Goal: Use online tool/utility: Utilize a website feature to perform a specific function

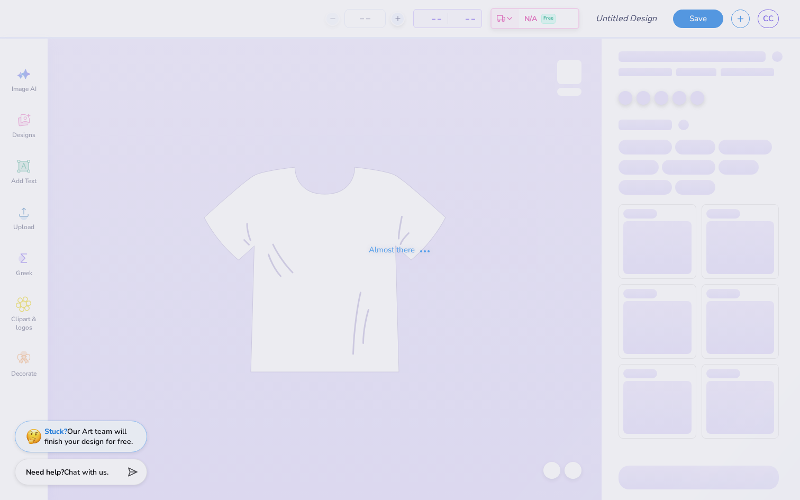
type input "mockup"
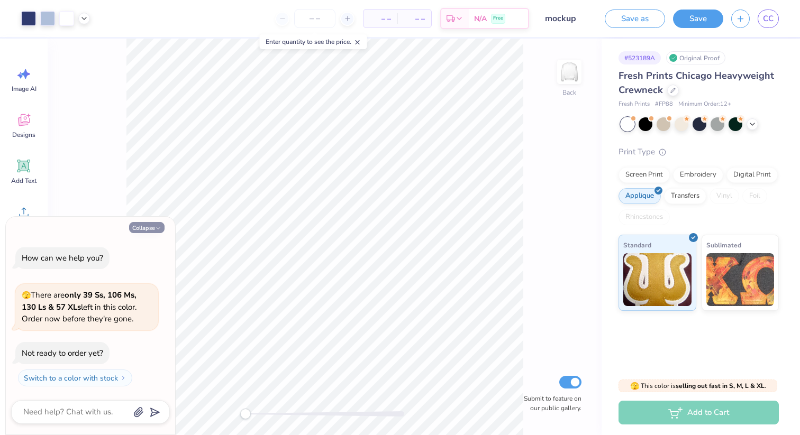
click at [145, 227] on button "Collapse" at bounding box center [146, 227] width 35 height 11
type textarea "x"
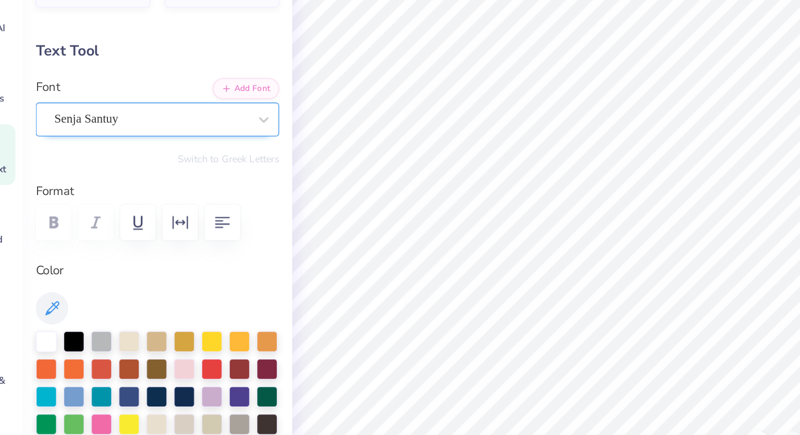
click at [150, 144] on div "Senja Santuy" at bounding box center [131, 148] width 128 height 16
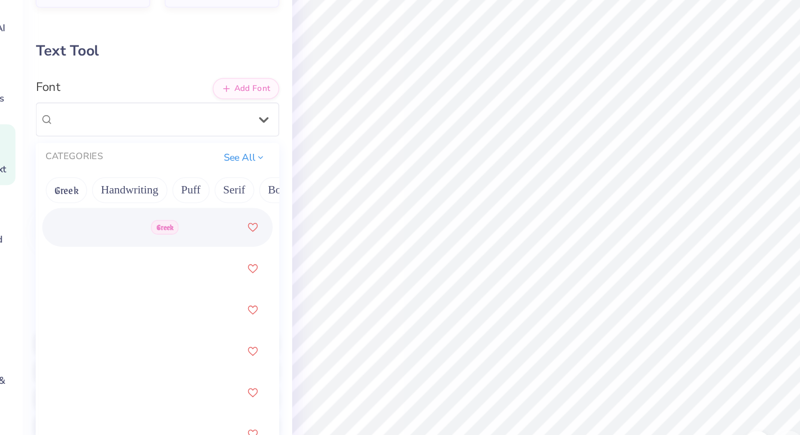
scroll to position [398, 0]
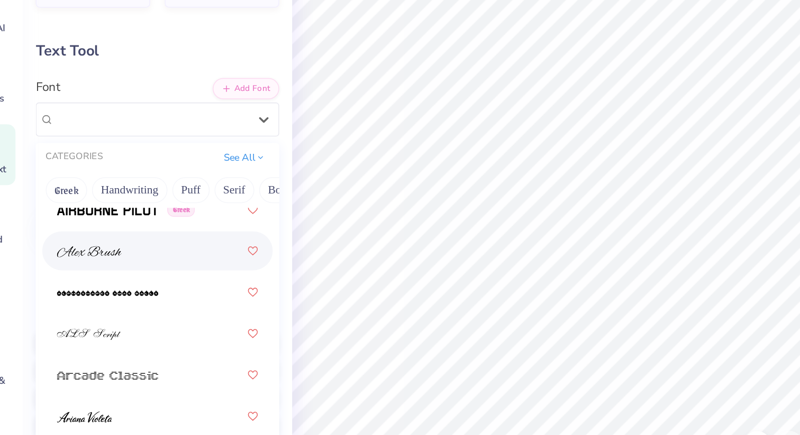
click at [130, 235] on div at bounding box center [135, 234] width 131 height 19
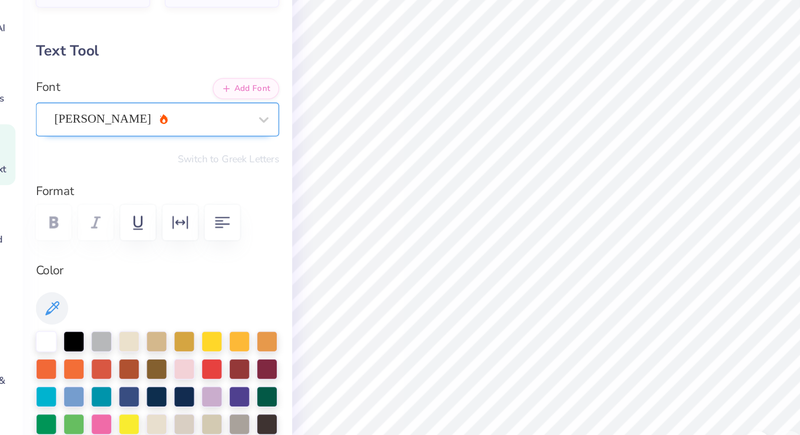
click at [160, 150] on div "[PERSON_NAME]" at bounding box center [131, 148] width 128 height 16
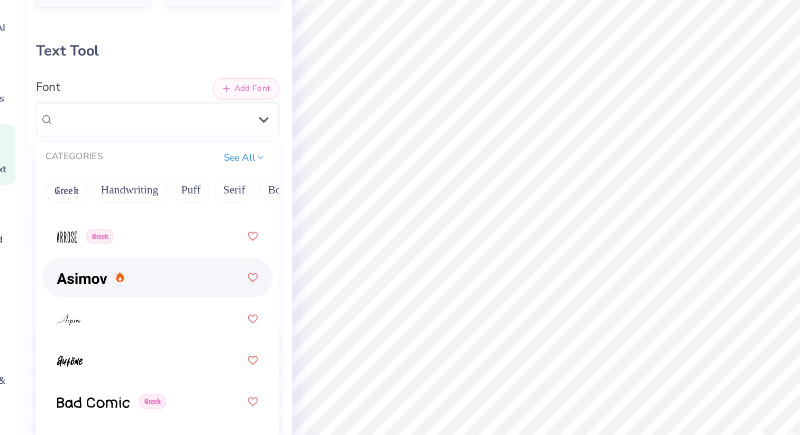
scroll to position [571, 0]
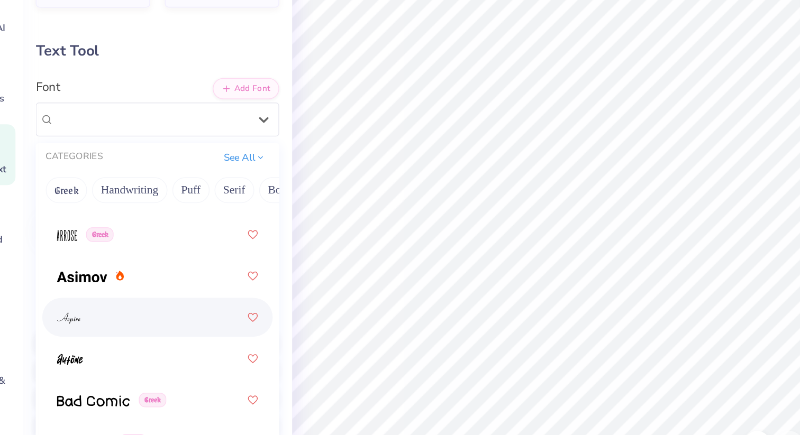
click at [155, 277] on div at bounding box center [135, 277] width 131 height 19
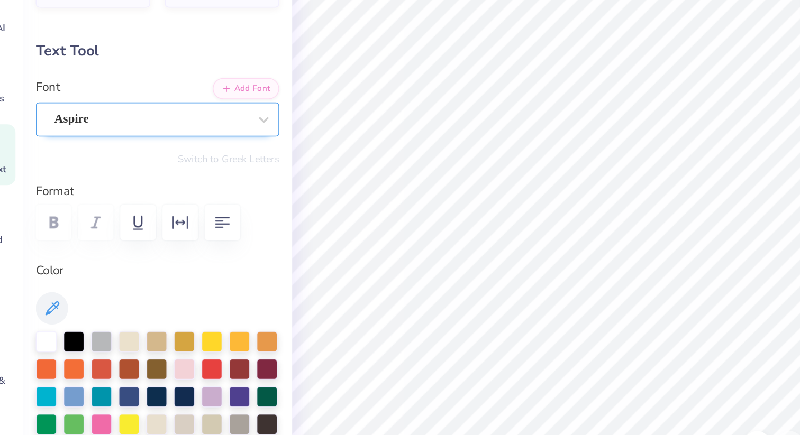
click at [141, 150] on div "Aspire" at bounding box center [131, 148] width 128 height 16
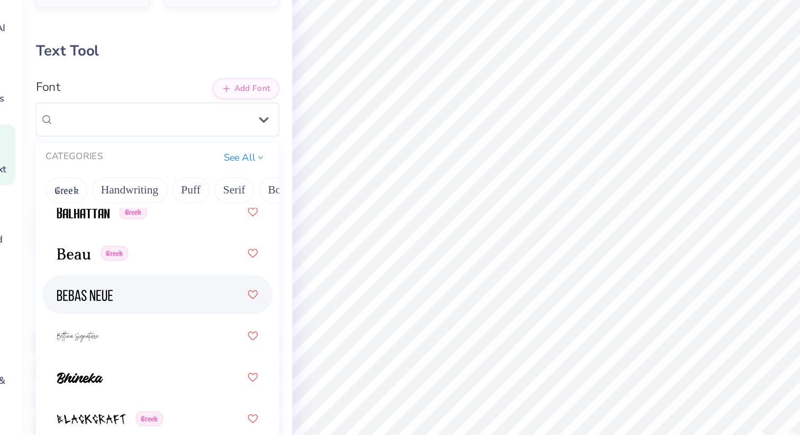
scroll to position [720, 0]
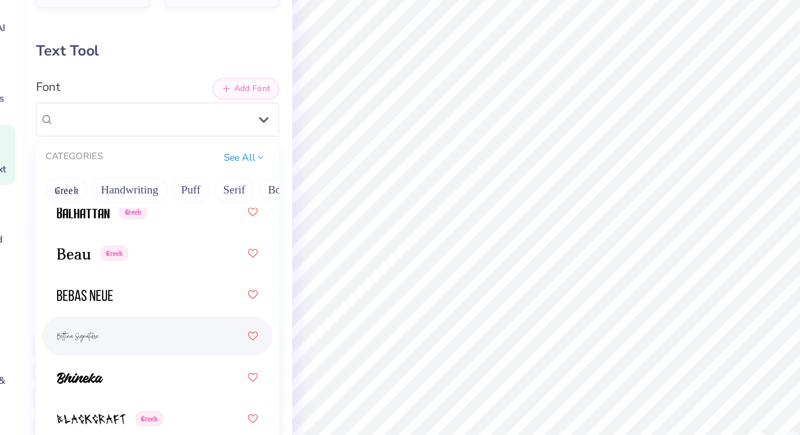
click at [146, 290] on div at bounding box center [135, 289] width 131 height 19
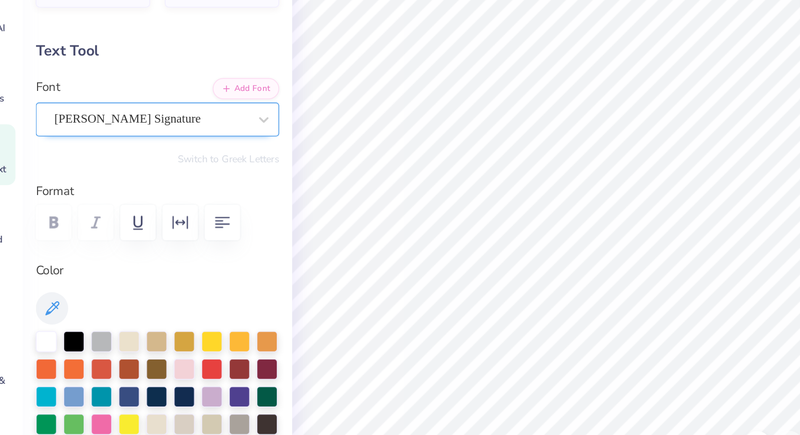
click at [123, 146] on div "[PERSON_NAME] Signature" at bounding box center [131, 148] width 128 height 16
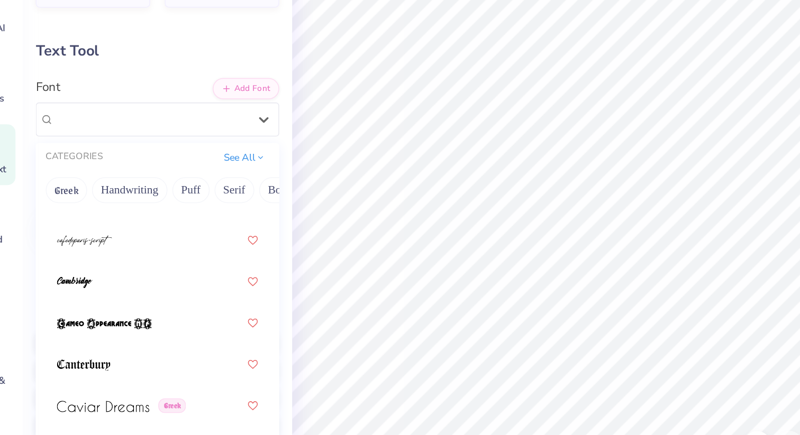
scroll to position [1565, 0]
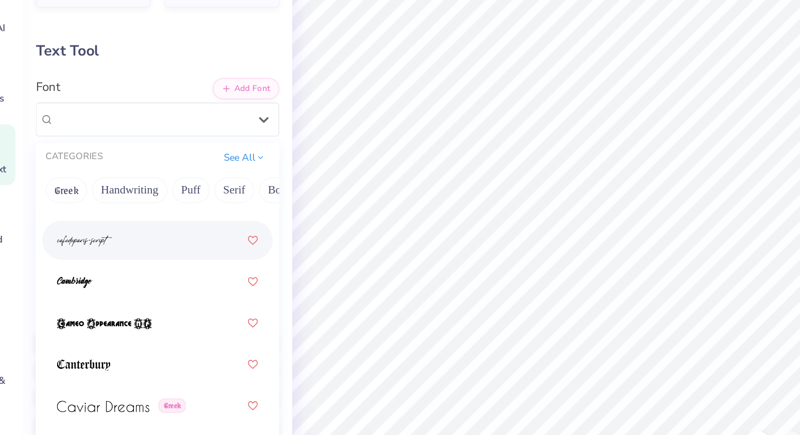
click at [134, 237] on div at bounding box center [135, 227] width 150 height 25
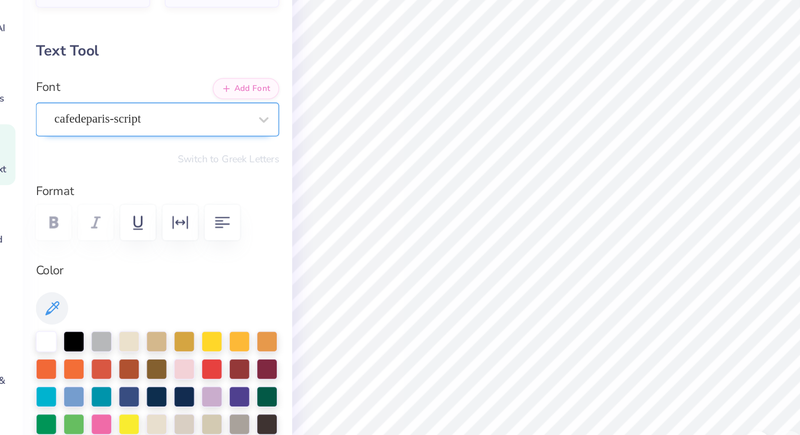
click at [168, 158] on div "cafedeparis-script" at bounding box center [135, 149] width 159 height 22
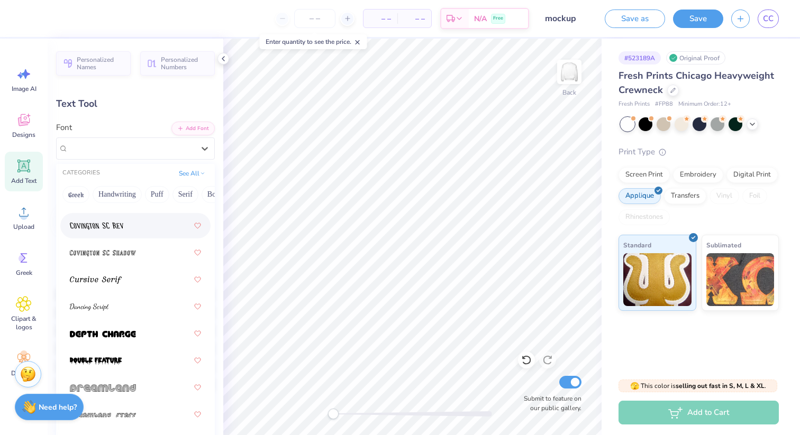
scroll to position [2511, 0]
click at [122, 310] on div at bounding box center [135, 306] width 131 height 19
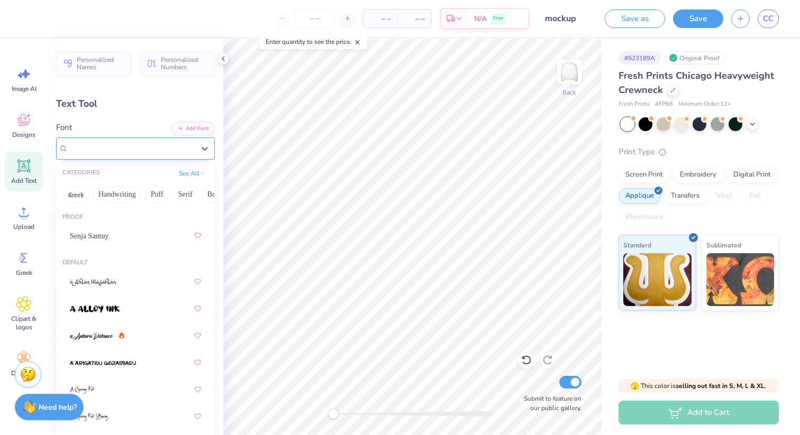
click at [158, 151] on div "Dancing Script" at bounding box center [131, 148] width 128 height 16
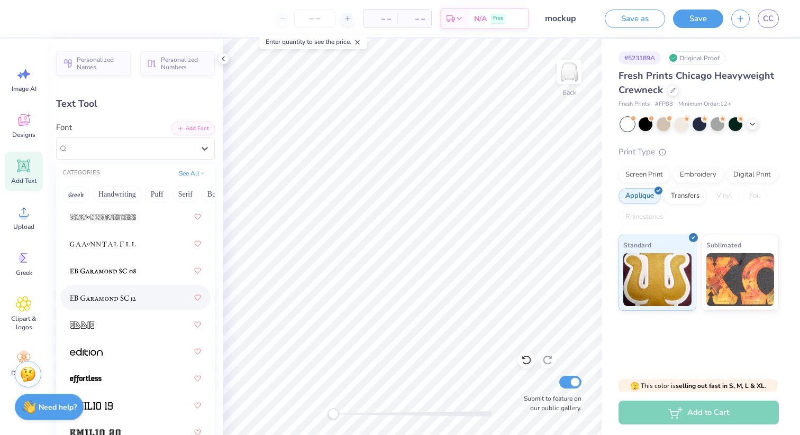
scroll to position [2945, 0]
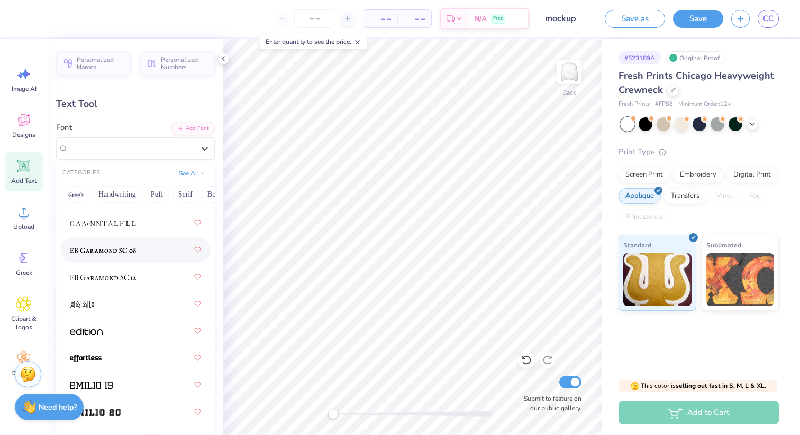
click at [137, 256] on div at bounding box center [135, 250] width 131 height 19
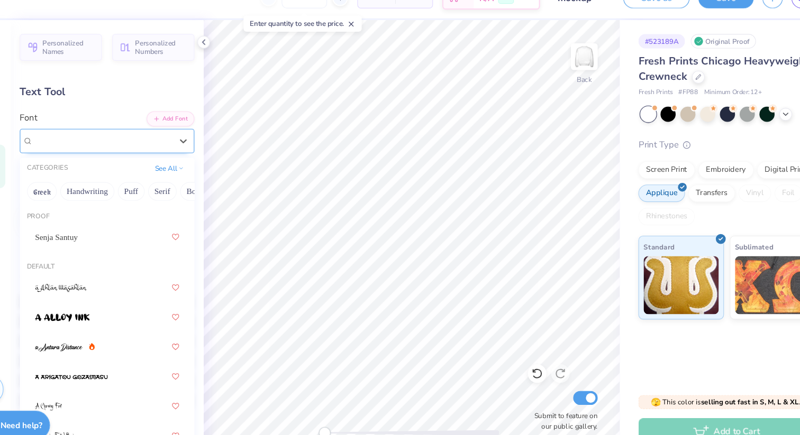
click at [162, 147] on div "EB Garamond SC 08 (08 Regular) [DEMOGRAPHIC_DATA]" at bounding box center [131, 148] width 128 height 16
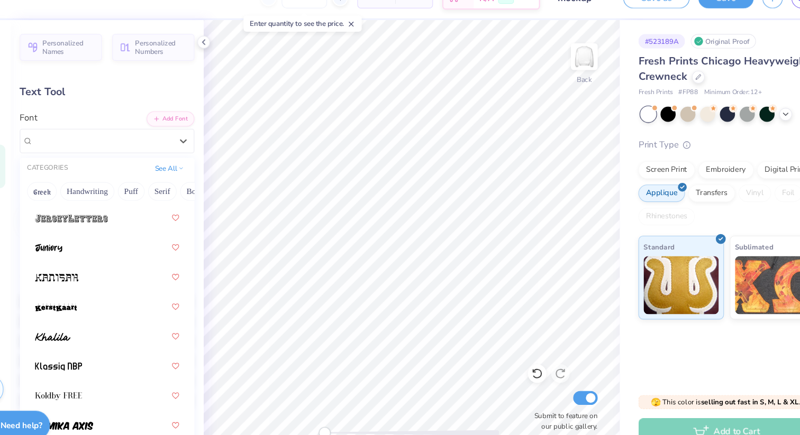
scroll to position [4199, 0]
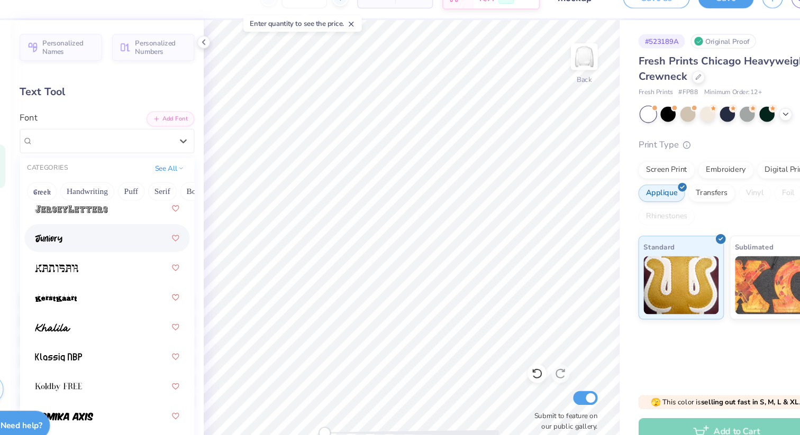
click at [116, 236] on div at bounding box center [135, 236] width 131 height 19
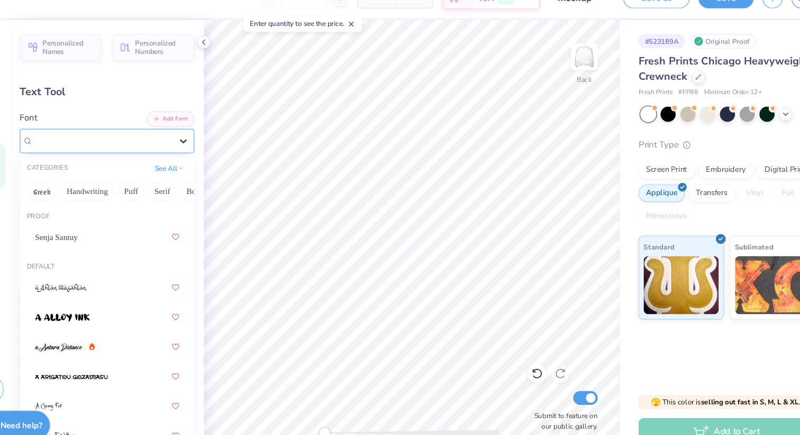
click at [197, 150] on div at bounding box center [204, 148] width 19 height 19
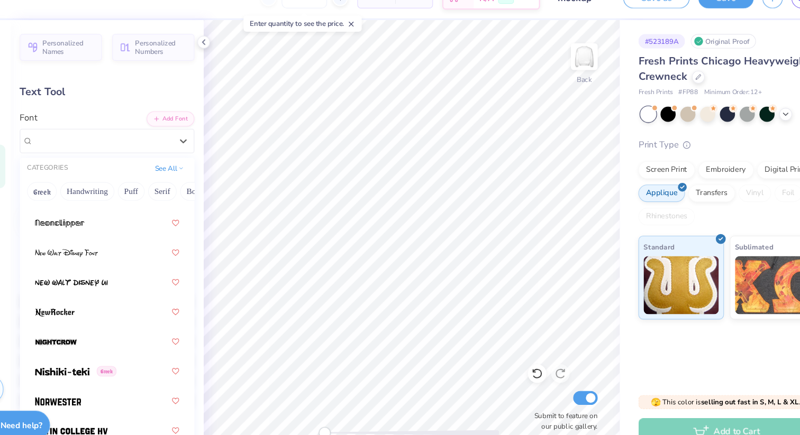
scroll to position [5762, 0]
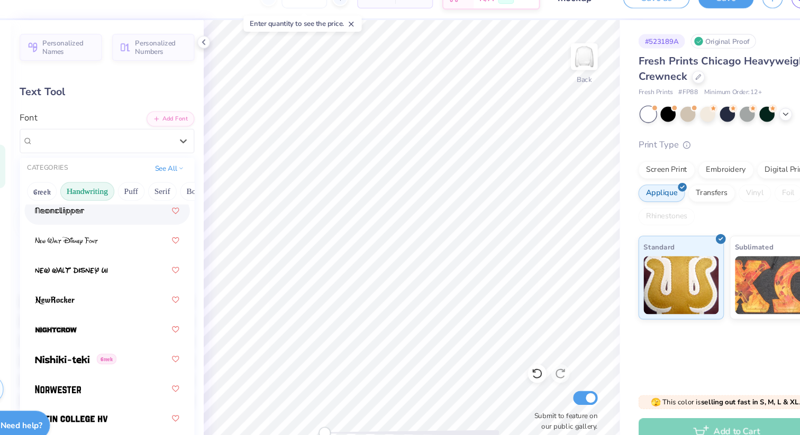
click at [120, 191] on button "Handwriting" at bounding box center [117, 194] width 49 height 17
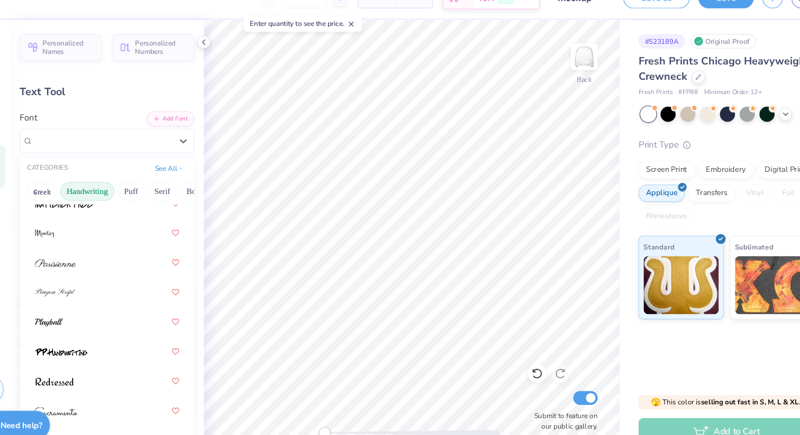
scroll to position [481, 0]
click at [132, 287] on div at bounding box center [135, 286] width 131 height 19
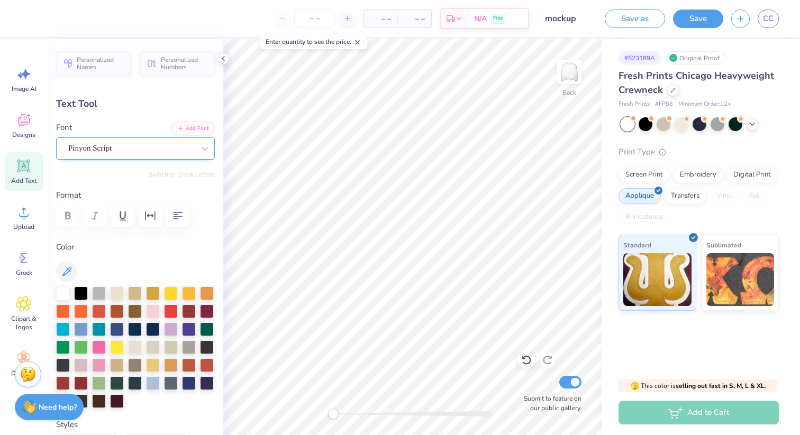
scroll to position [3, 0]
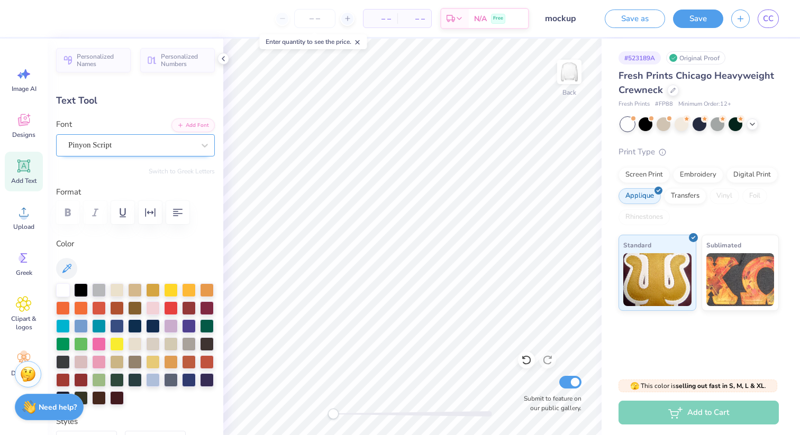
click at [157, 154] on div "Pinyon Script" at bounding box center [135, 145] width 159 height 22
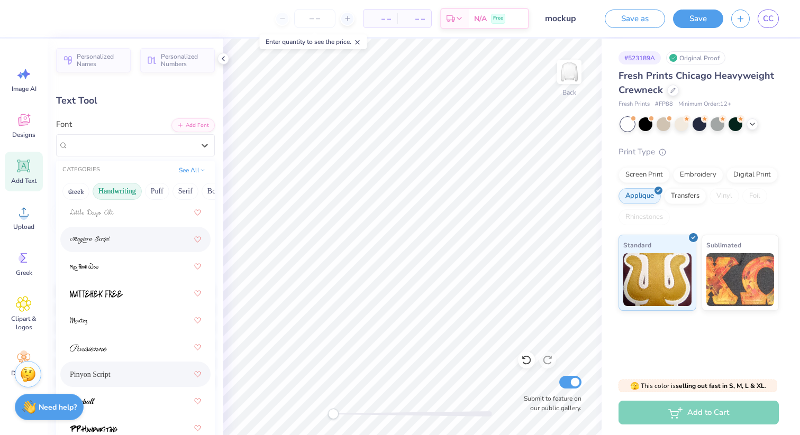
scroll to position [390, 0]
click at [145, 330] on div at bounding box center [135, 346] width 131 height 19
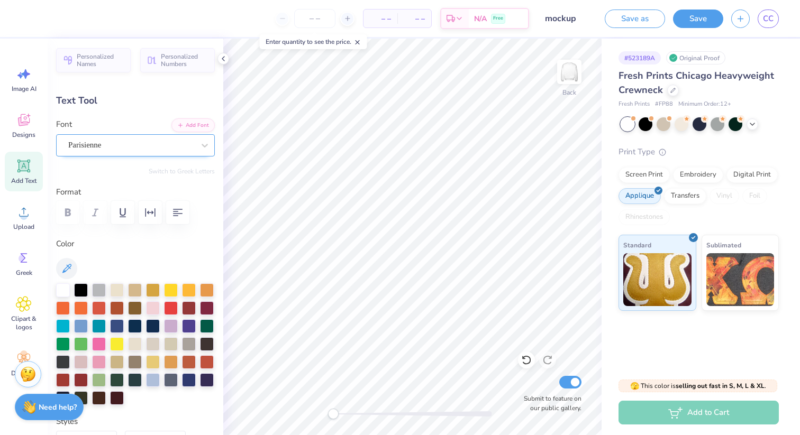
click at [131, 145] on div "Parisienne" at bounding box center [131, 145] width 128 height 16
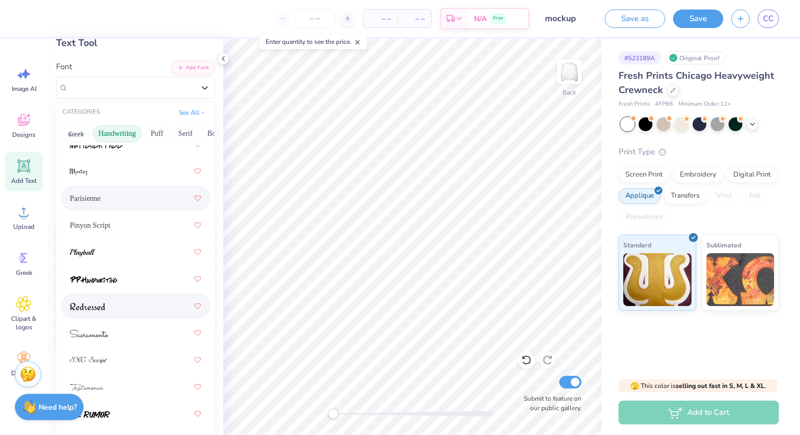
scroll to position [62, 0]
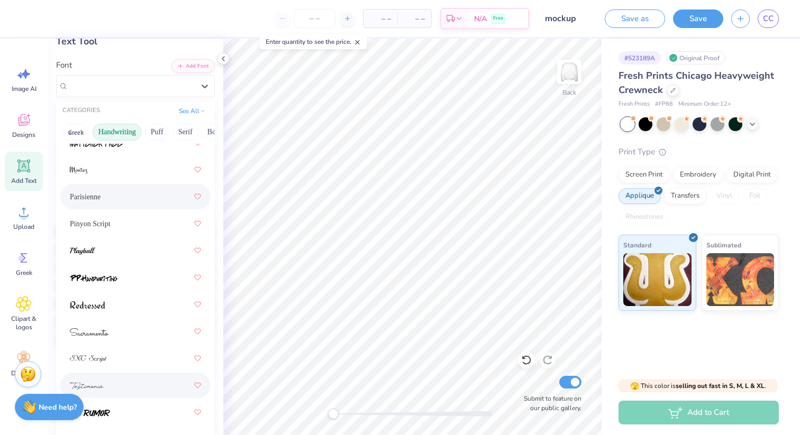
click at [132, 330] on div at bounding box center [135, 385] width 131 height 19
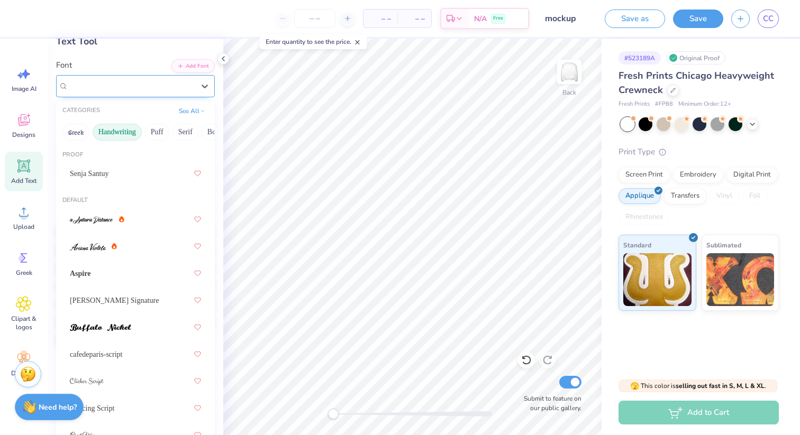
click at [151, 87] on div "Testimonia" at bounding box center [131, 86] width 128 height 16
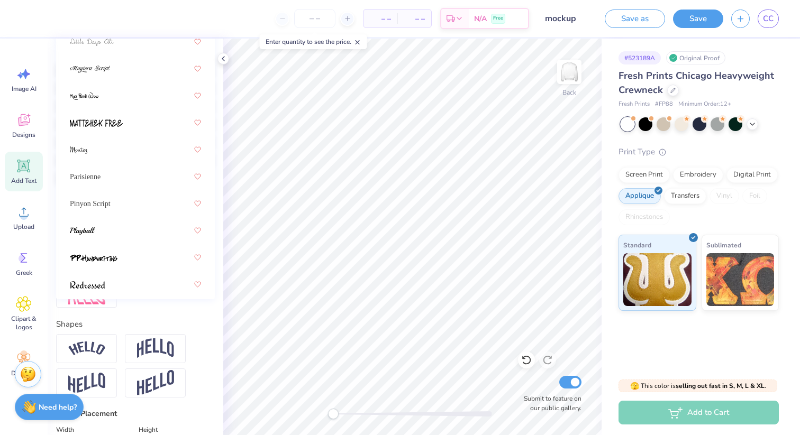
scroll to position [339, 0]
click at [131, 235] on div at bounding box center [135, 231] width 131 height 19
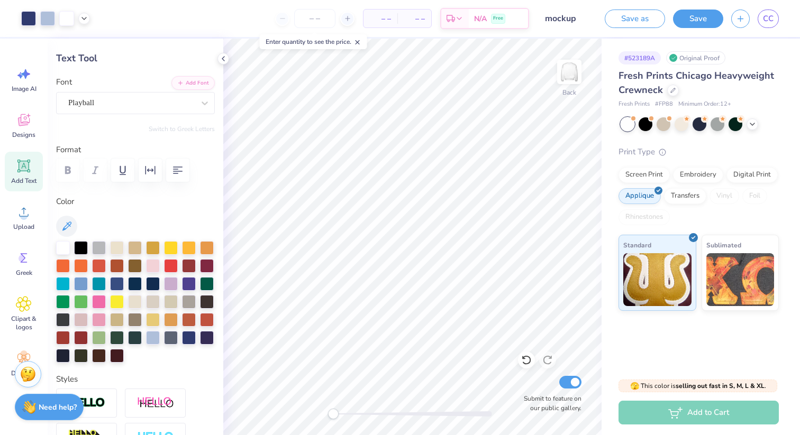
scroll to position [36, 0]
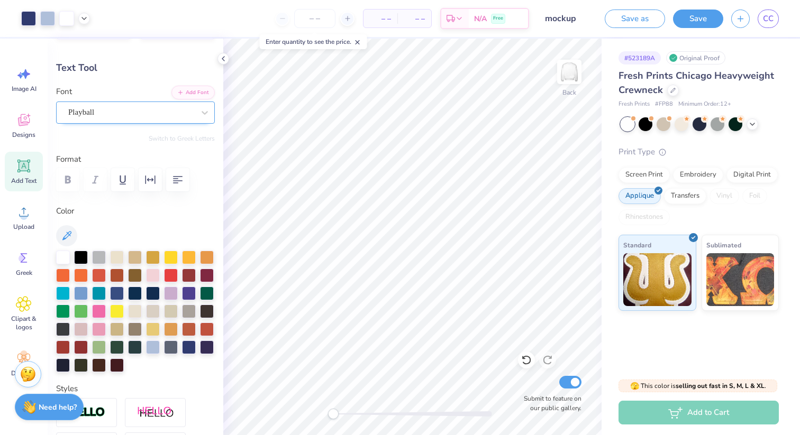
click at [180, 108] on div "Playball" at bounding box center [131, 112] width 128 height 16
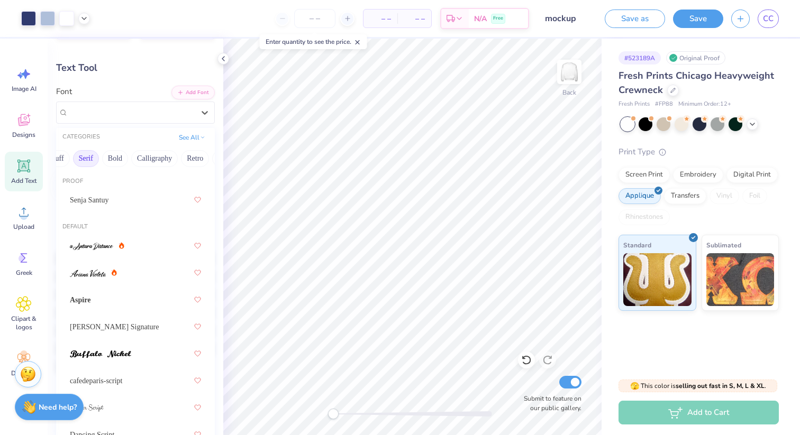
scroll to position [0, 127]
click at [127, 154] on button "Calligraphy" at bounding box center [126, 158] width 47 height 17
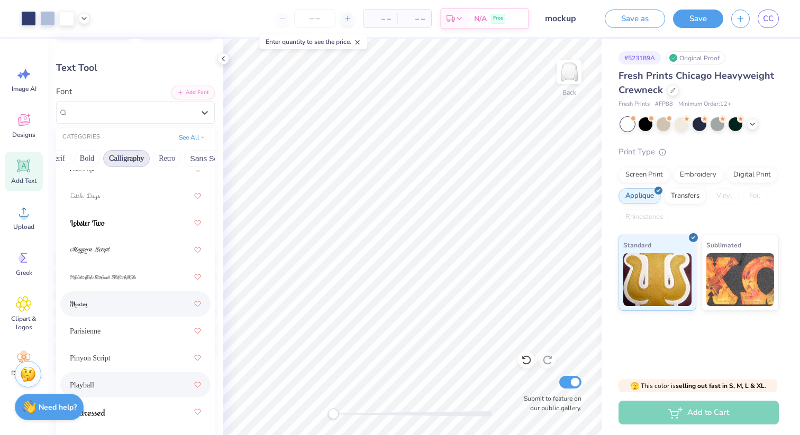
scroll to position [507, 0]
click at [126, 330] on div "Parisienne" at bounding box center [135, 332] width 131 height 19
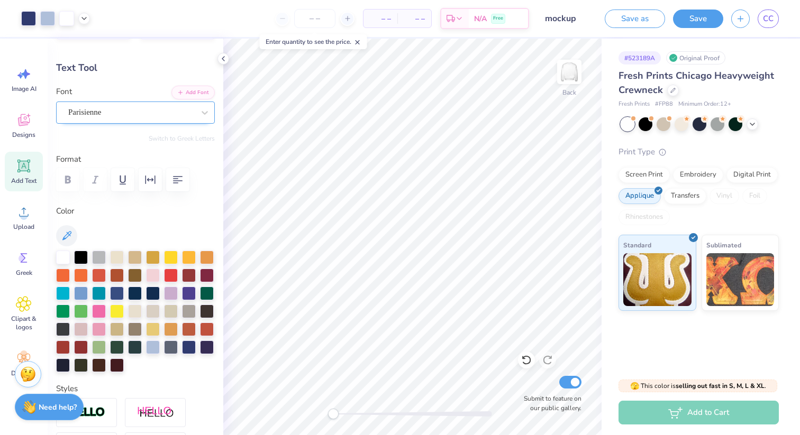
click at [149, 118] on div at bounding box center [131, 112] width 126 height 14
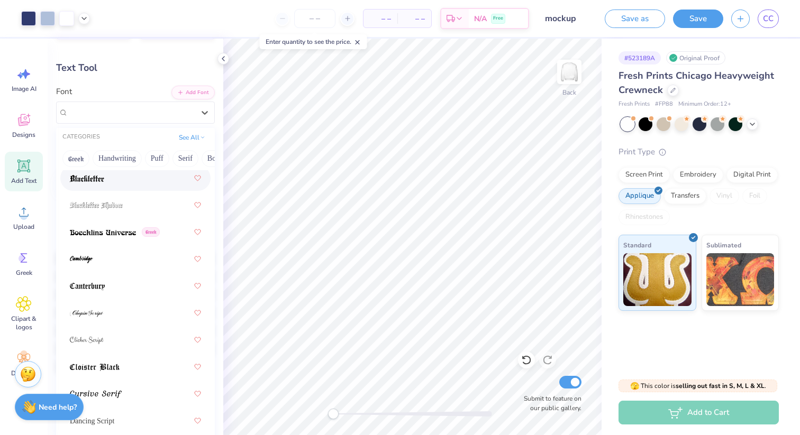
scroll to position [508, 0]
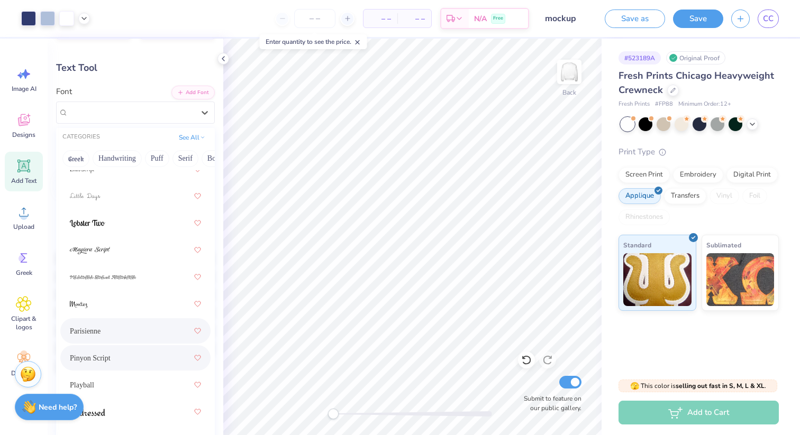
click at [139, 330] on div "Pinyon Script" at bounding box center [135, 358] width 131 height 19
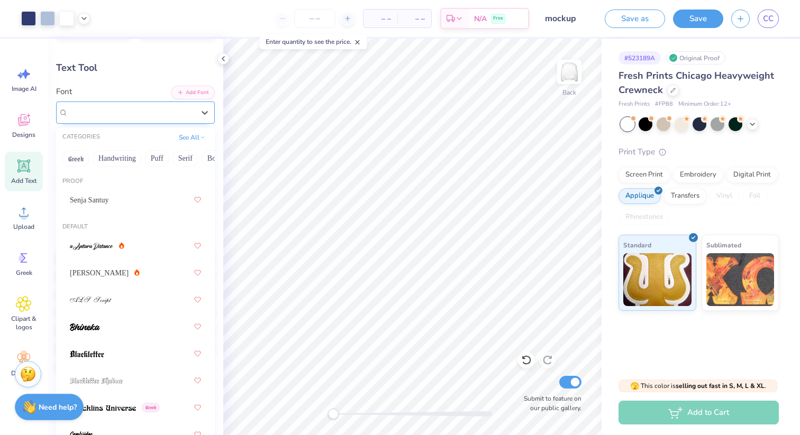
click at [150, 114] on div "Pinyon Script" at bounding box center [131, 112] width 128 height 16
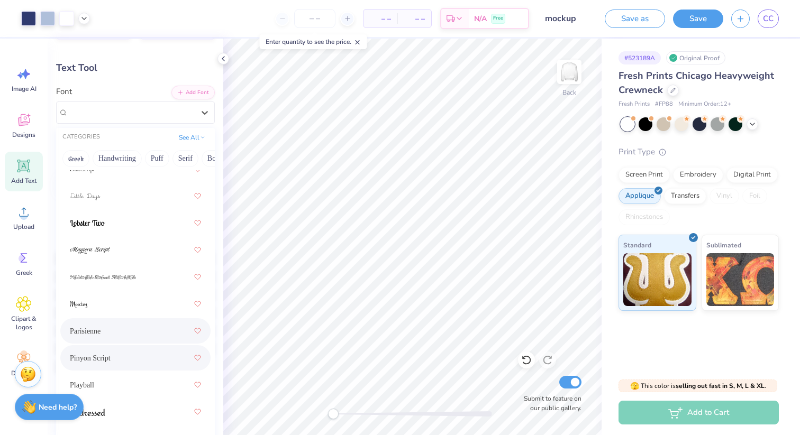
click at [104, 326] on div "Parisienne" at bounding box center [135, 331] width 131 height 19
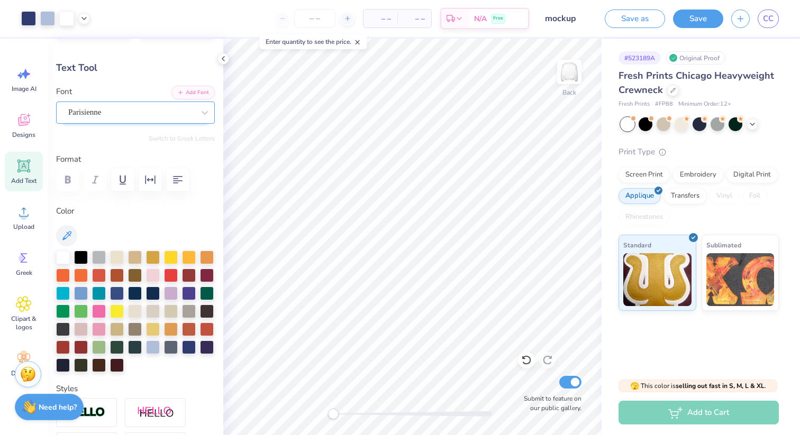
click at [103, 120] on div "Parisienne" at bounding box center [131, 112] width 128 height 16
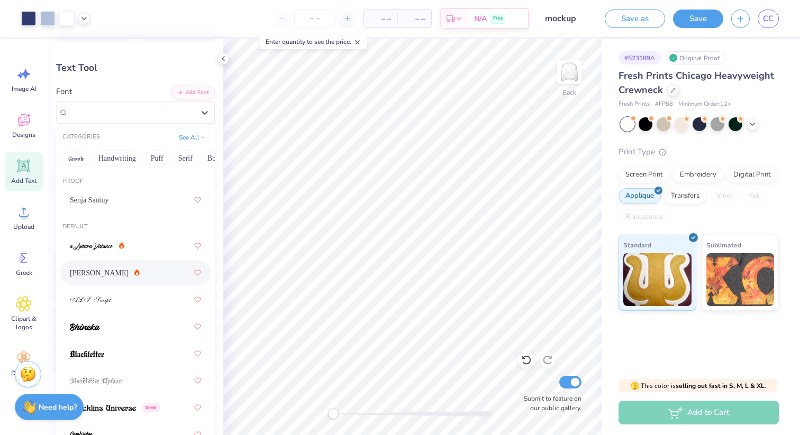
click at [138, 274] on div "[PERSON_NAME]" at bounding box center [135, 272] width 131 height 19
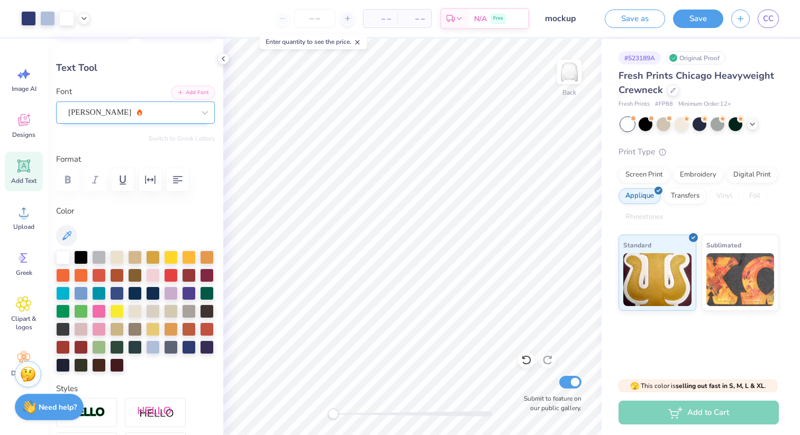
click at [165, 111] on div "[PERSON_NAME]" at bounding box center [131, 112] width 128 height 16
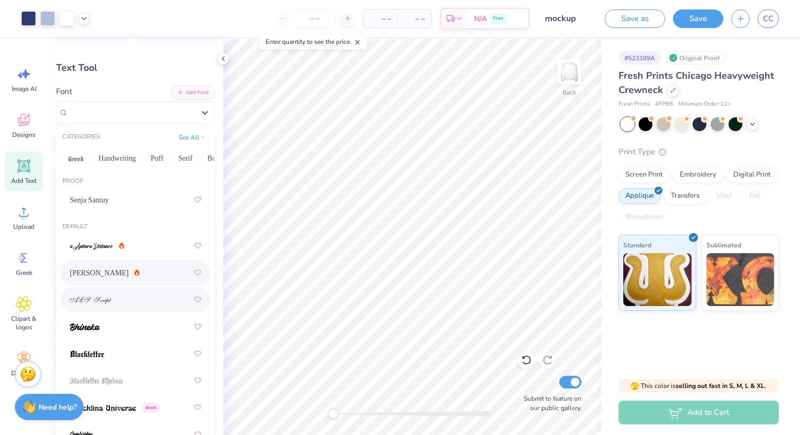
click at [143, 300] on div at bounding box center [135, 299] width 131 height 19
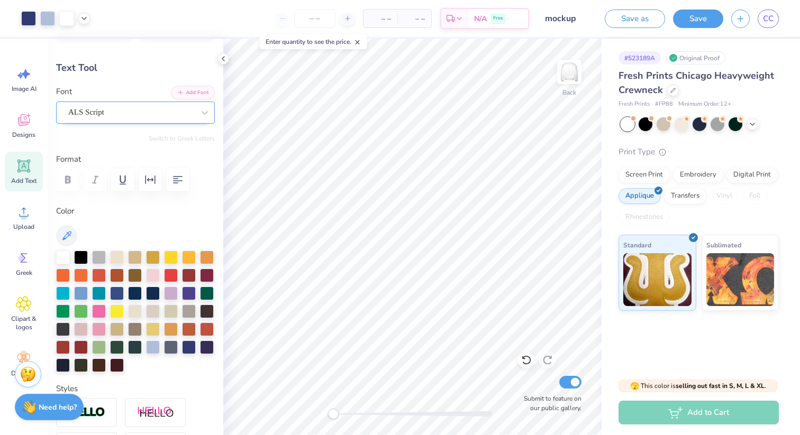
click at [132, 115] on div "ALS Script" at bounding box center [131, 112] width 128 height 16
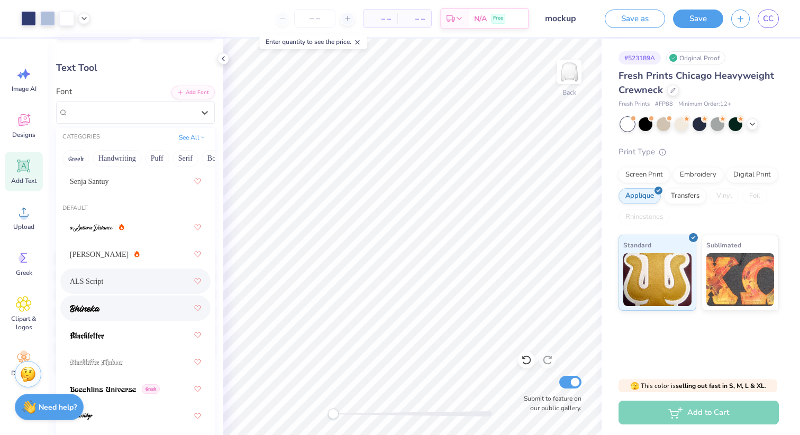
scroll to position [24, 0]
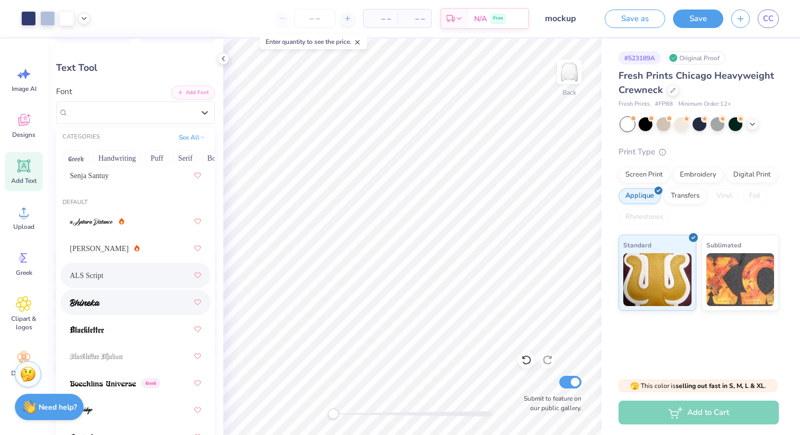
click at [156, 301] on div at bounding box center [135, 302] width 131 height 19
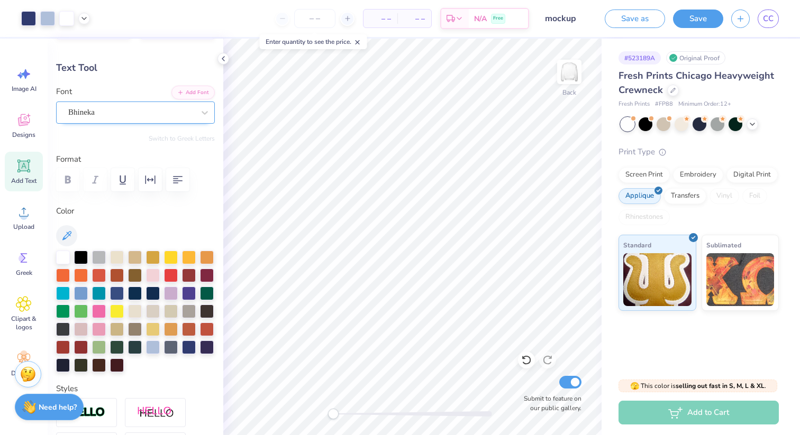
click at [160, 120] on div "Bhineka" at bounding box center [131, 112] width 128 height 16
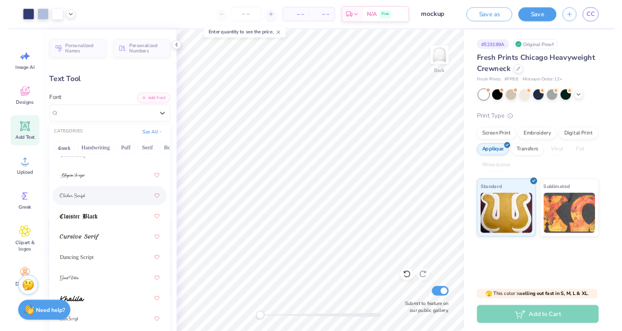
scroll to position [508, 0]
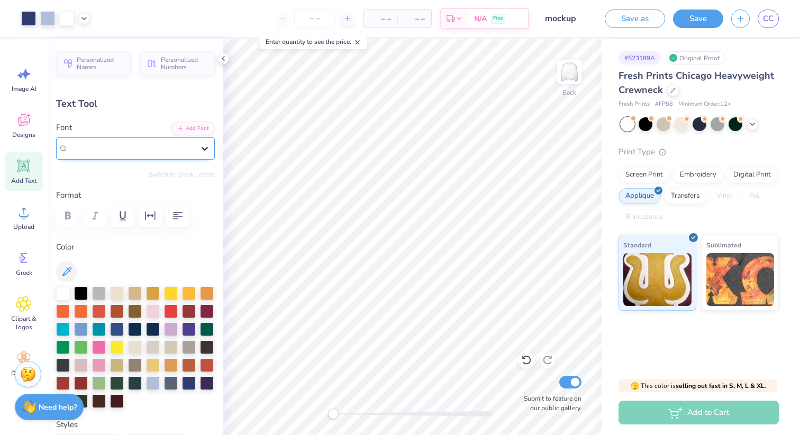
click at [208, 149] on icon at bounding box center [204, 148] width 11 height 11
